Goal: Find specific page/section: Find specific page/section

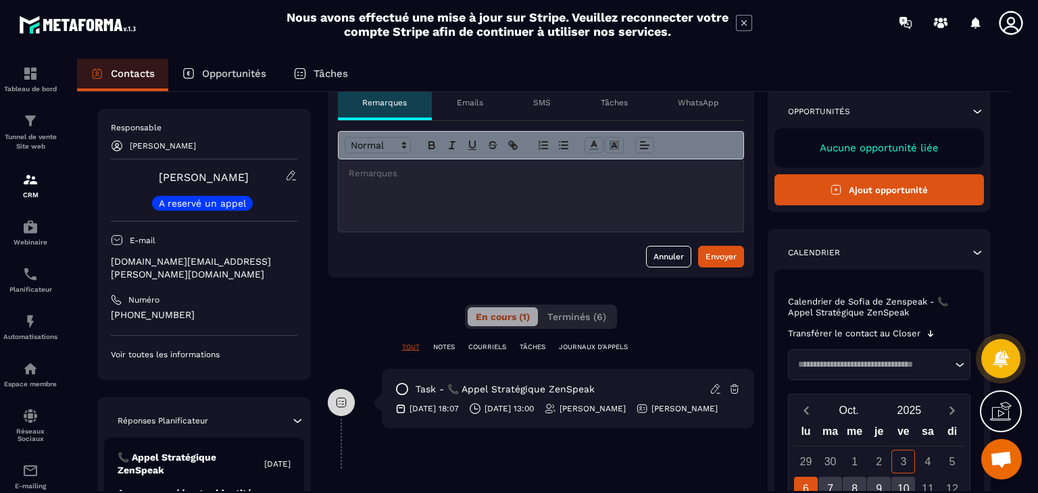
scroll to position [203, 0]
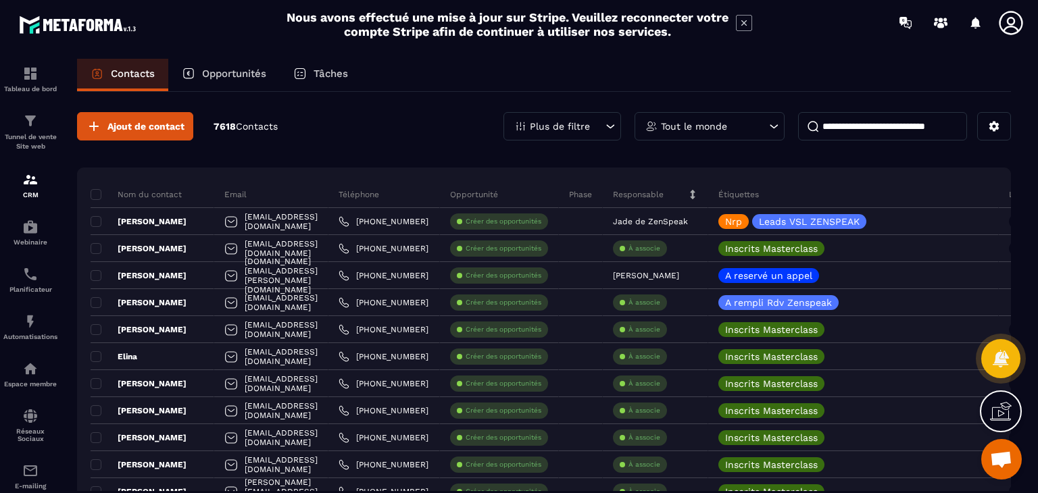
click at [696, 129] on p "Tout le monde" at bounding box center [694, 126] width 66 height 9
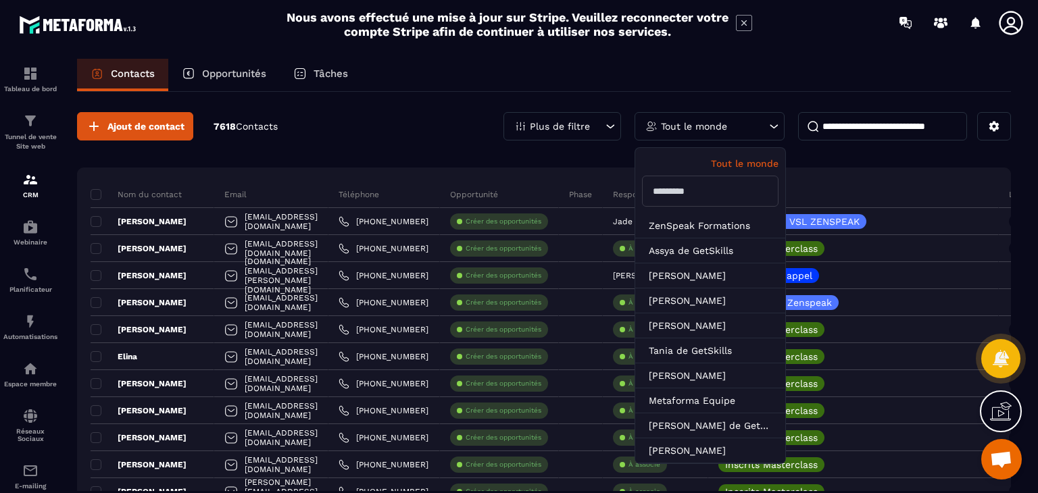
click at [599, 126] on div "Plus de filtre" at bounding box center [562, 126] width 118 height 28
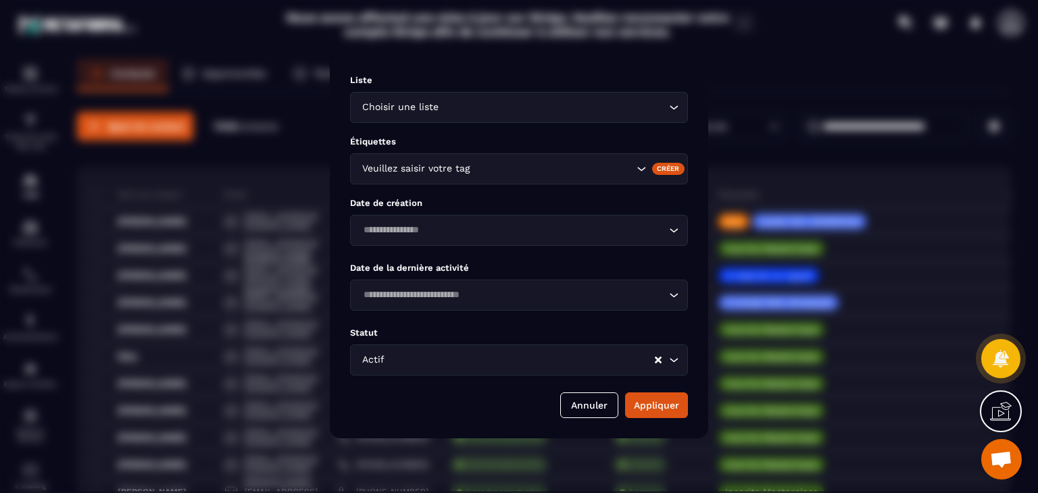
click at [498, 170] on input "Search for option" at bounding box center [552, 168] width 161 height 15
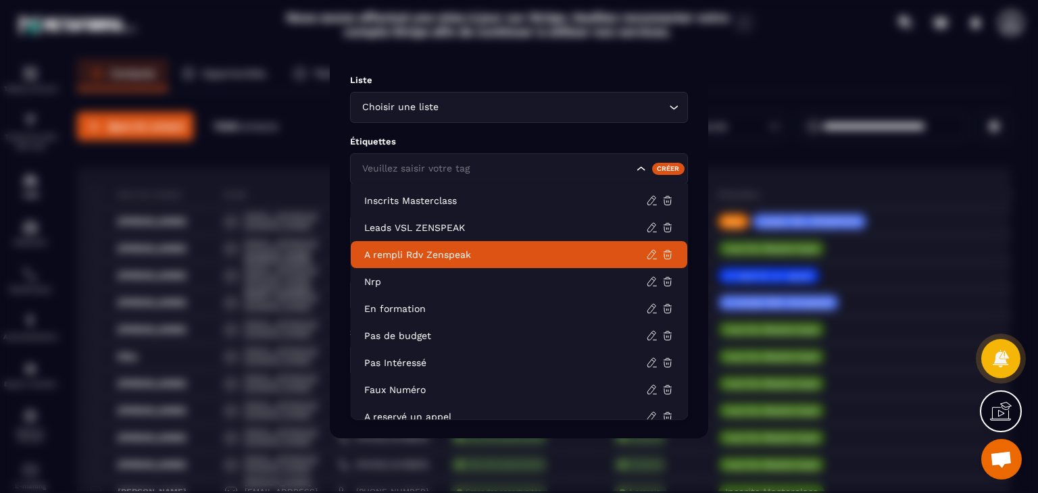
click at [438, 251] on p "A rempli Rdv Zenspeak" at bounding box center [505, 255] width 282 height 14
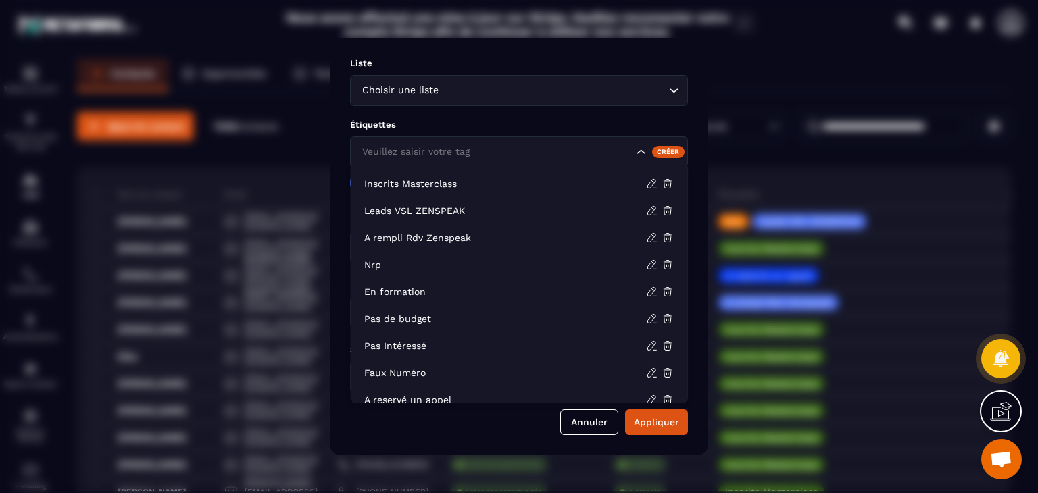
click at [434, 158] on div "Veuillez saisir votre tag" at bounding box center [495, 152] width 277 height 15
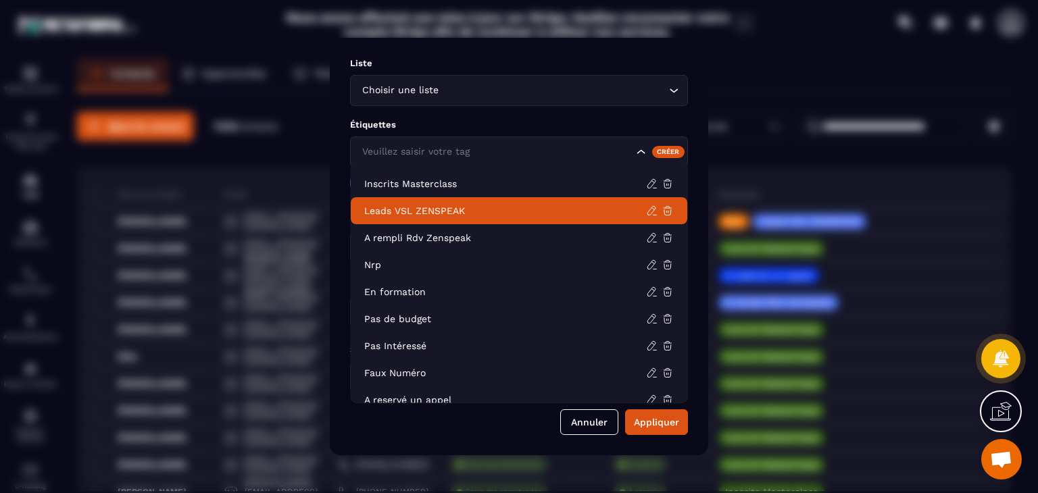
click at [446, 209] on p "Leads VSL ZENSPEAK" at bounding box center [505, 211] width 282 height 14
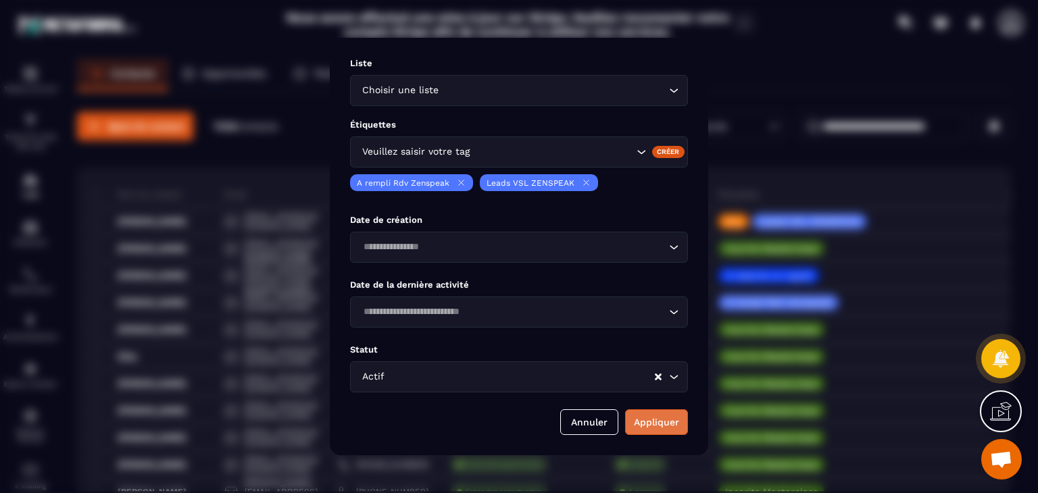
click at [643, 416] on button "Appliquer" at bounding box center [656, 422] width 63 height 26
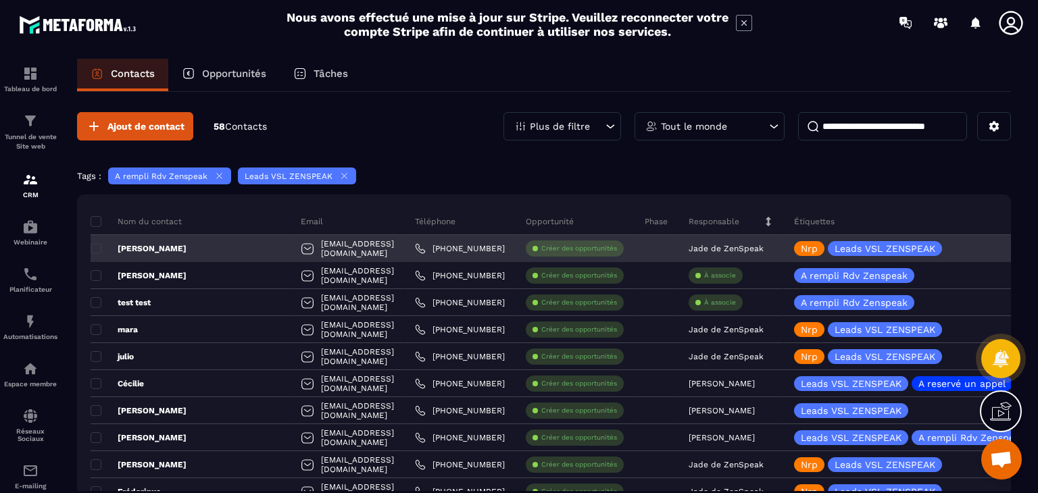
click at [315, 245] on div "[EMAIL_ADDRESS][DOMAIN_NAME]" at bounding box center [347, 248] width 114 height 27
click at [321, 245] on div "[EMAIL_ADDRESS][DOMAIN_NAME]" at bounding box center [347, 248] width 114 height 27
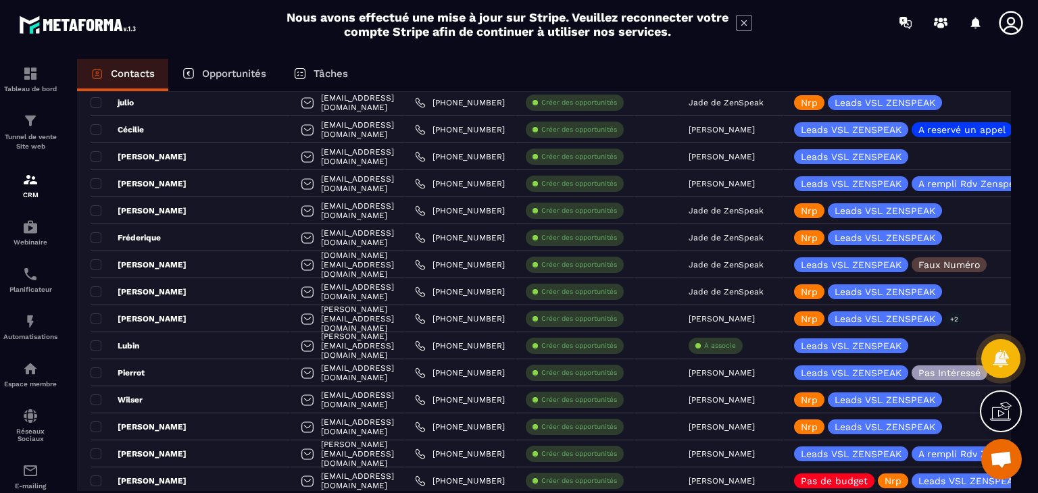
scroll to position [338, 0]
